Goal: Transaction & Acquisition: Subscribe to service/newsletter

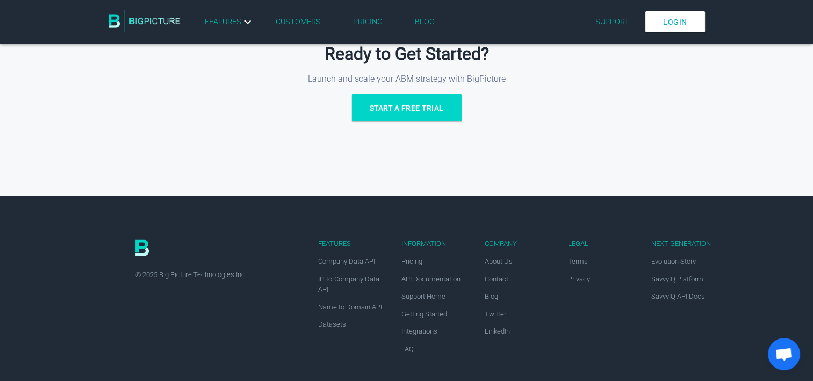
scroll to position [1474, 0]
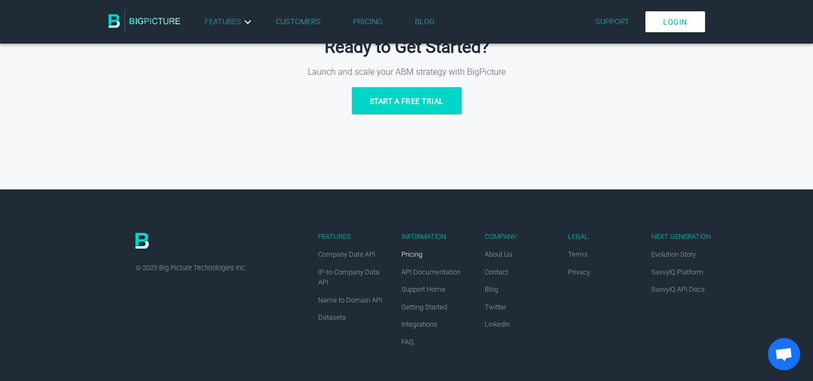
click at [416, 252] on span "Pricing" at bounding box center [412, 254] width 21 height 8
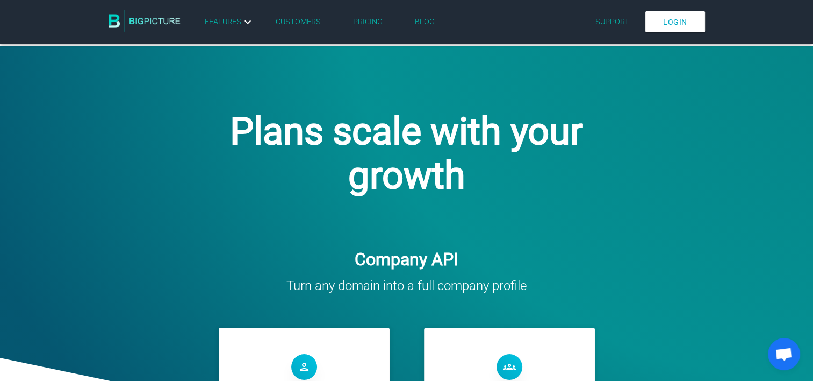
scroll to position [32, 0]
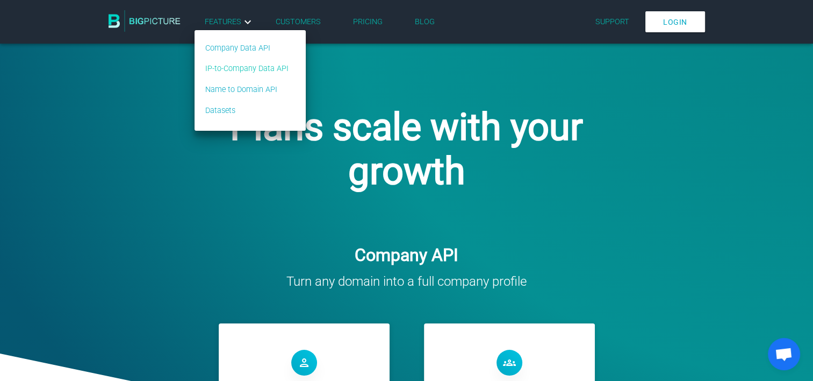
click at [247, 68] on link "IP-to-Company Data API" at bounding box center [246, 69] width 83 height 12
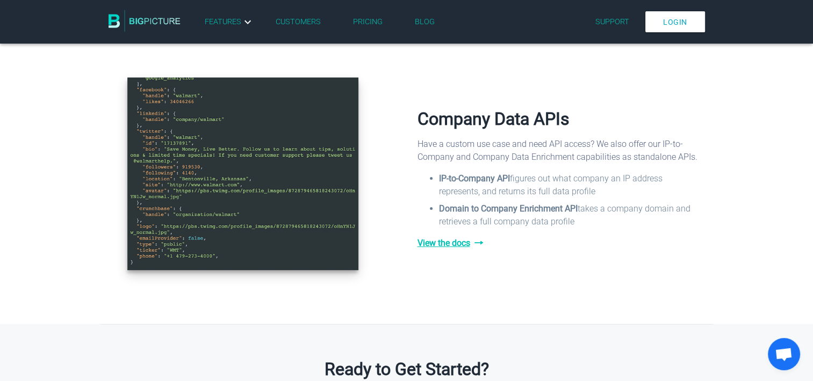
scroll to position [1491, 0]
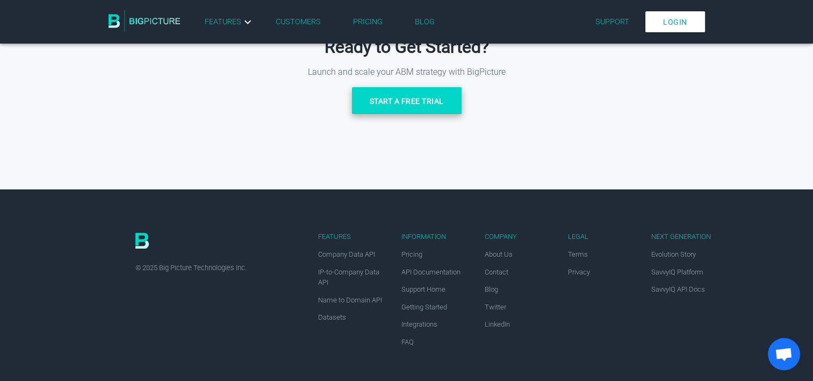
click at [417, 97] on link "Start a free trial" at bounding box center [407, 100] width 110 height 27
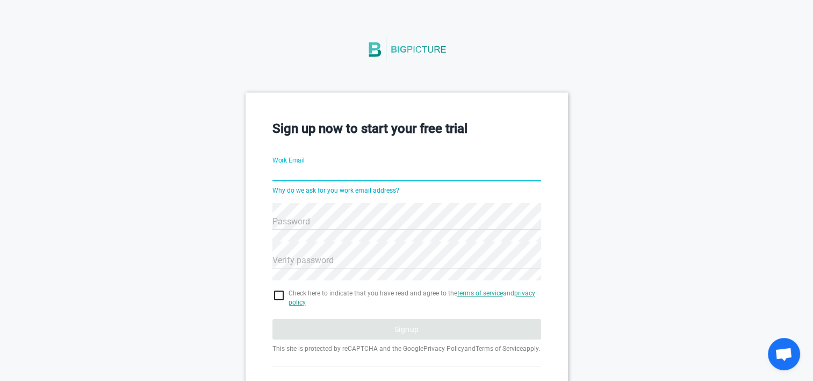
scroll to position [15, 0]
type input "jday@cfday.net"
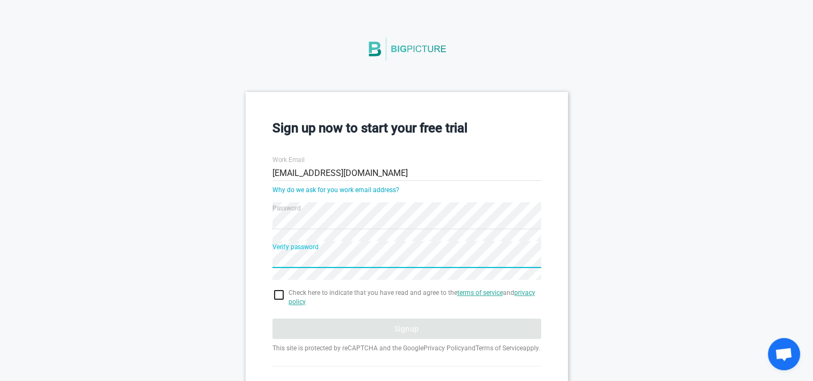
click at [185, 239] on div "Sign up now to start your free trial Work Email jday@cfday.net Why do we ask fo…" at bounding box center [406, 254] width 813 height 324
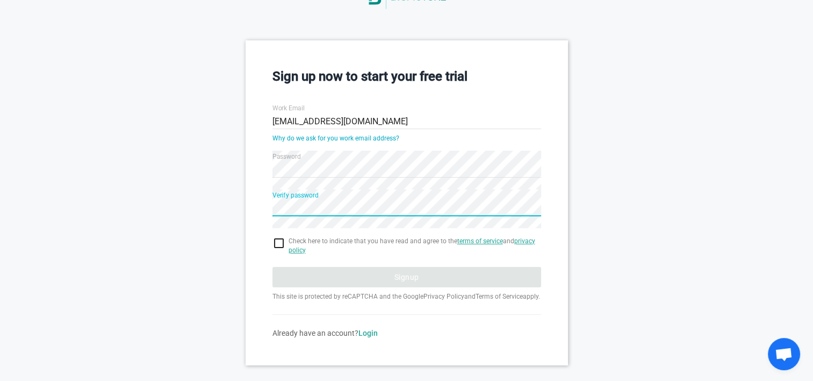
scroll to position [89, 0]
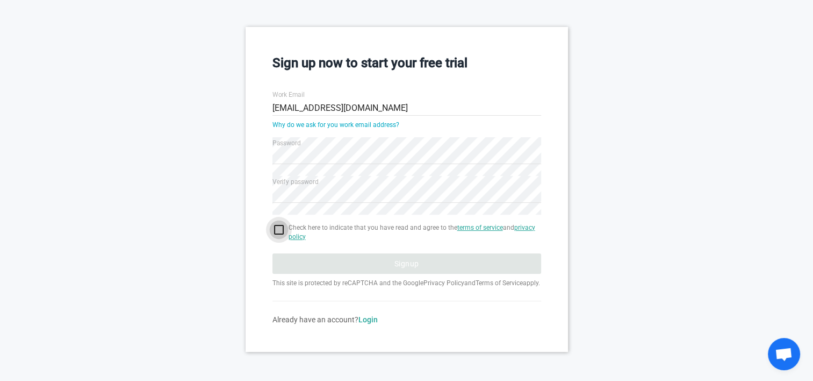
click at [277, 223] on input "checkbox" at bounding box center [407, 229] width 269 height 13
checkbox input "true"
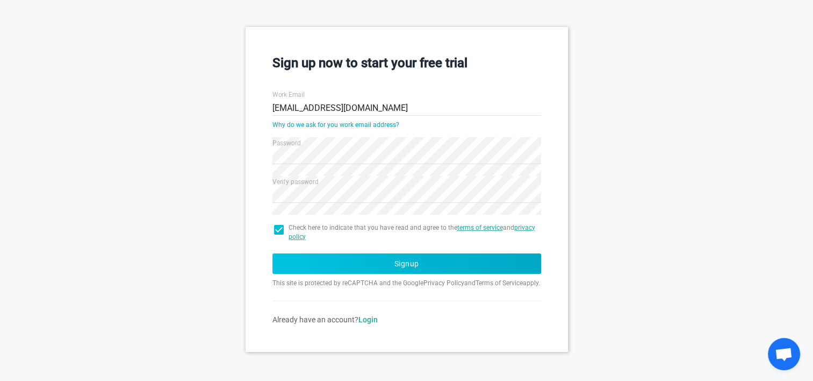
click at [326, 253] on button "Signup" at bounding box center [407, 263] width 269 height 20
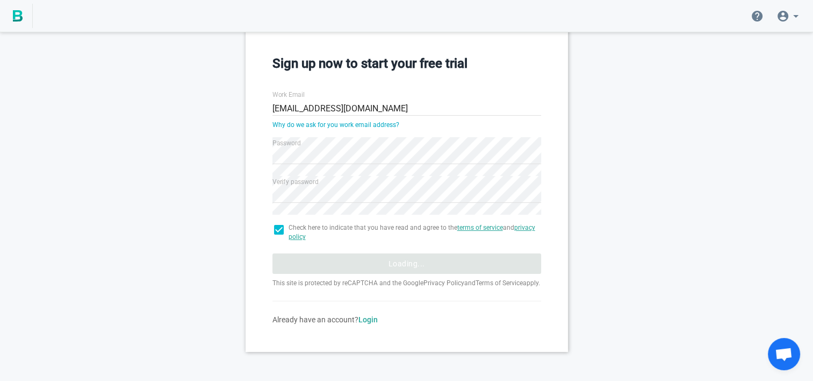
scroll to position [17, 0]
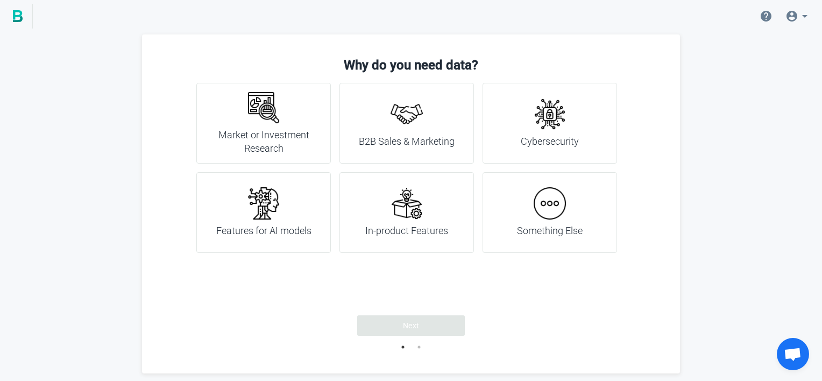
click at [406, 123] on img at bounding box center [406, 114] width 32 height 32
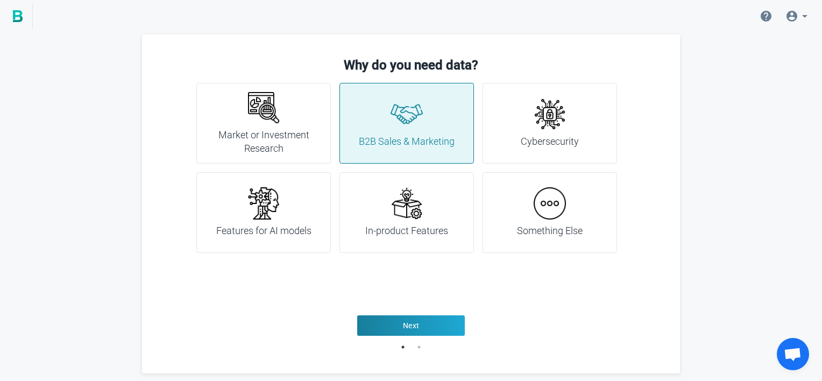
click at [553, 122] on img at bounding box center [549, 114] width 32 height 32
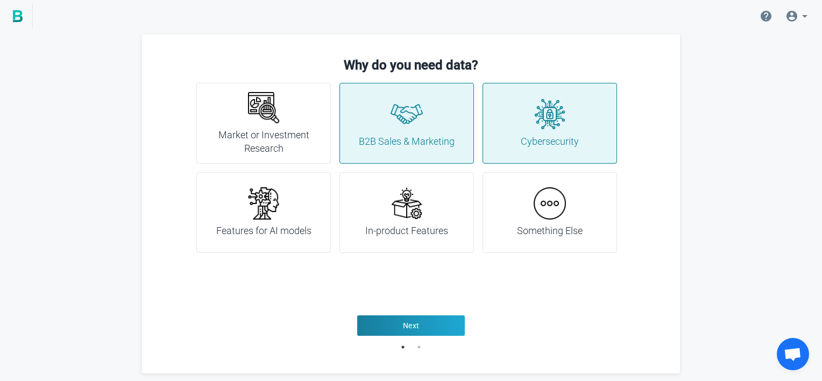
click at [282, 134] on h4 "Market or Investment Research" at bounding box center [264, 141] width 108 height 27
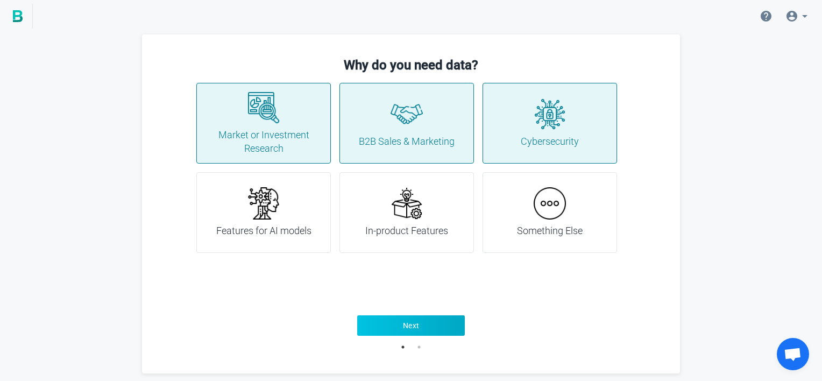
click at [421, 326] on button "Next" at bounding box center [411, 325] width 108 height 20
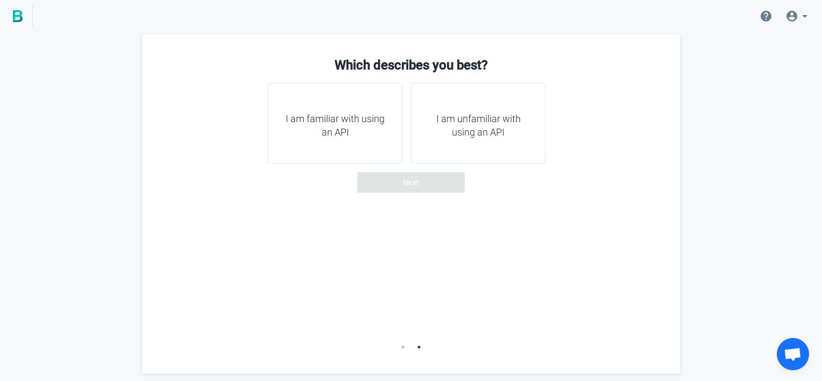
click at [481, 119] on h4 "I am unfamiliar with using an API" at bounding box center [478, 125] width 108 height 27
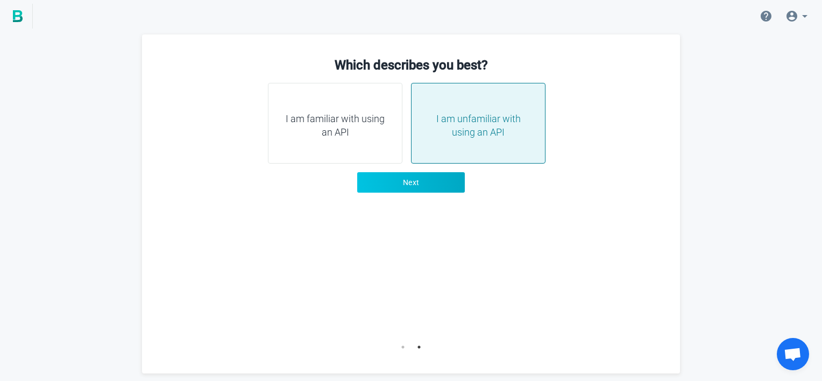
click at [426, 185] on button "Next" at bounding box center [411, 182] width 108 height 20
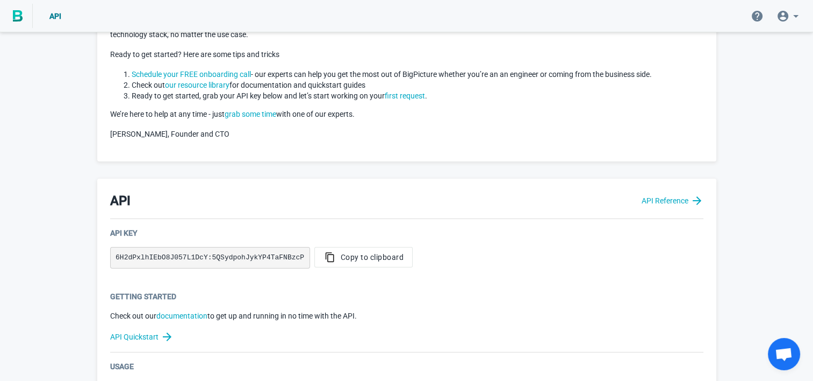
scroll to position [88, 0]
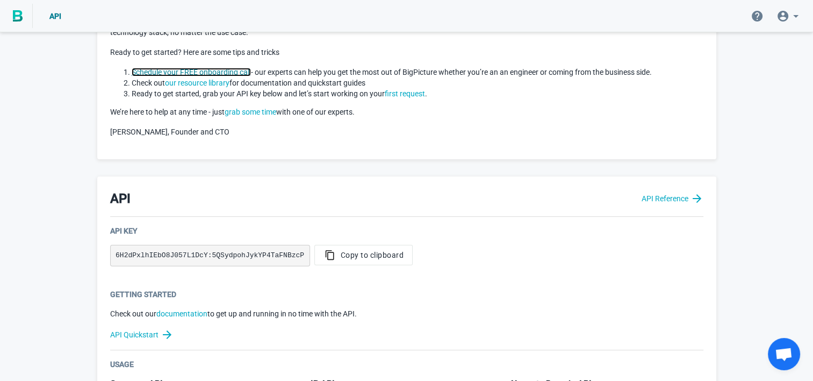
click at [231, 73] on link "Schedule your FREE onboarding call" at bounding box center [191, 72] width 119 height 9
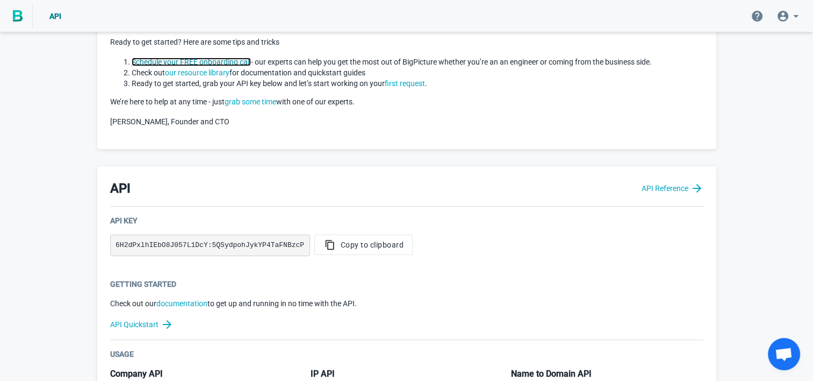
scroll to position [0, 0]
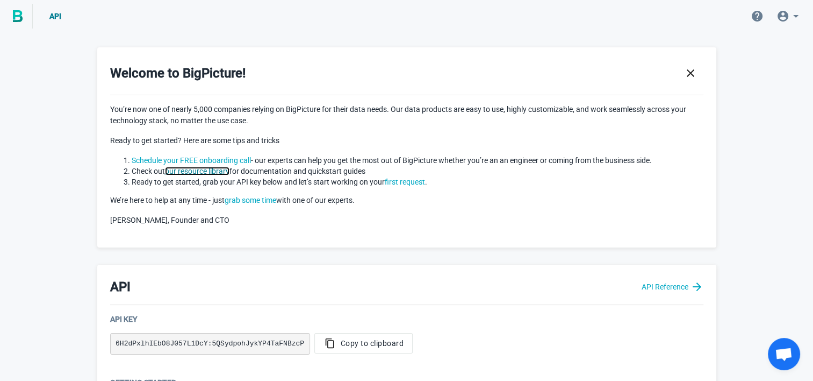
click at [216, 172] on link "our resource library" at bounding box center [197, 171] width 65 height 9
